Goal: Task Accomplishment & Management: Complete application form

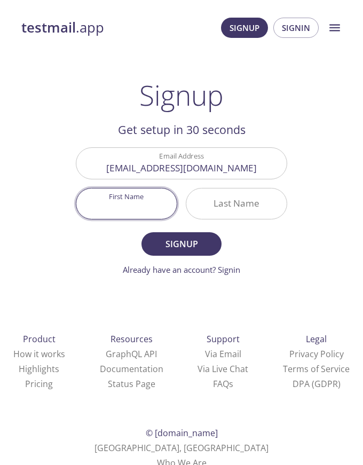
click at [140, 199] on input "First Name" at bounding box center [126, 204] width 100 height 30
type input "[PERSON_NAME]"
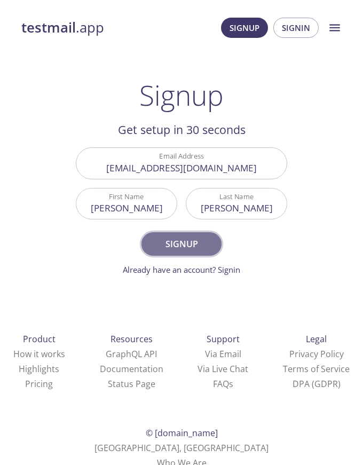
click at [199, 242] on span "Signup" at bounding box center [181, 244] width 57 height 15
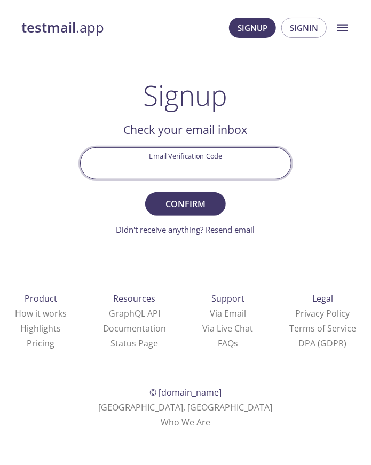
click at [193, 166] on input "Email Verification Code" at bounding box center [186, 163] width 210 height 30
paste input "N61F547"
type input "N61F547"
click at [145, 192] on button "Confirm" at bounding box center [185, 204] width 80 height 24
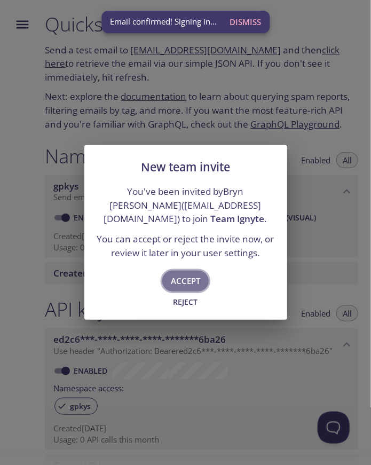
click at [186, 284] on span "Accept" at bounding box center [185, 281] width 29 height 14
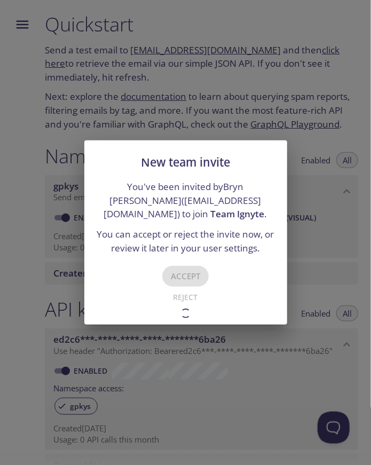
type input "Team Ignyte"
